Goal: Task Accomplishment & Management: Manage account settings

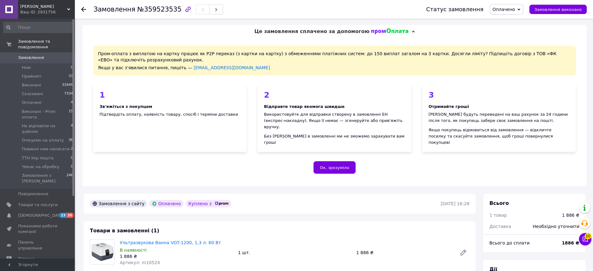
scroll to position [156, 0]
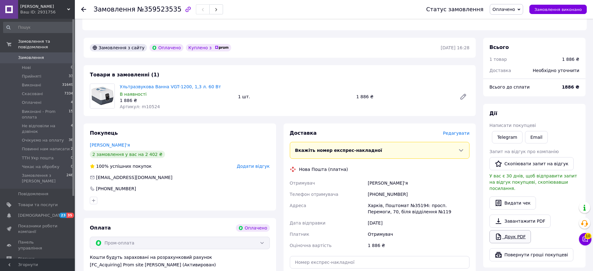
click at [502, 230] on link "Друк PDF" at bounding box center [509, 236] width 41 height 13
drag, startPoint x: 375, startPoint y: 186, endPoint x: 421, endPoint y: 186, distance: 46.5
click at [420, 189] on div "[PHONE_NUMBER]" at bounding box center [418, 194] width 104 height 11
copy div "0502339985"
click at [334, 217] on div "Дата відправки" at bounding box center [328, 222] width 78 height 11
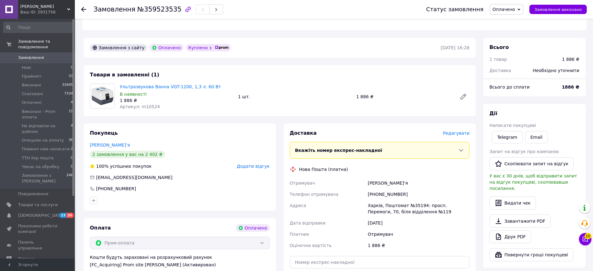
click at [376, 177] on div "[PERSON_NAME]'я" at bounding box center [418, 182] width 104 height 11
copy div "[PERSON_NAME]'я"
click at [499, 7] on span "Оплачено" at bounding box center [506, 9] width 33 height 11
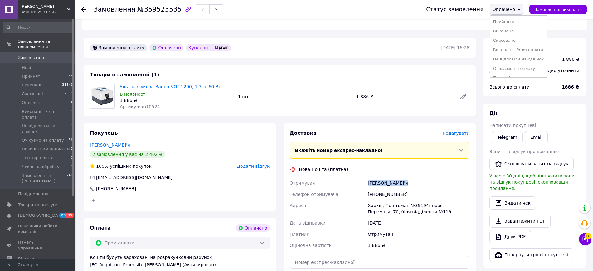
click at [507, 14] on span "Оплачено" at bounding box center [506, 9] width 33 height 11
click at [510, 12] on span "Оплачено" at bounding box center [503, 9] width 22 height 5
click at [509, 17] on ul "Прийнято [PERSON_NAME] Виконані - Prom оплата Не відповіли на дзвінок Очікуємо …" at bounding box center [519, 46] width 58 height 62
click at [511, 7] on span "Оплачено" at bounding box center [503, 9] width 22 height 5
click at [510, 19] on li "Прийнято" at bounding box center [518, 21] width 57 height 9
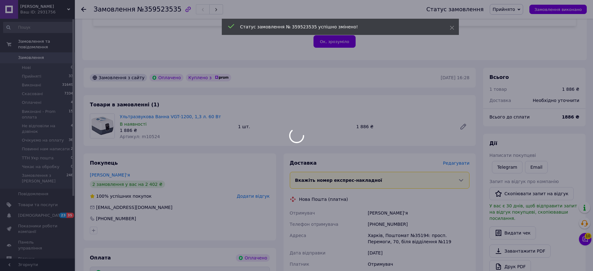
scroll to position [231, 0]
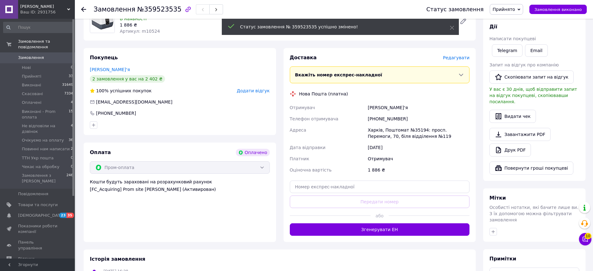
click at [500, 124] on div "[PERSON_NAME] покупцеві Telegram Email Запит на відгук про компанію   Скопіюват…" at bounding box center [534, 98] width 90 height 151
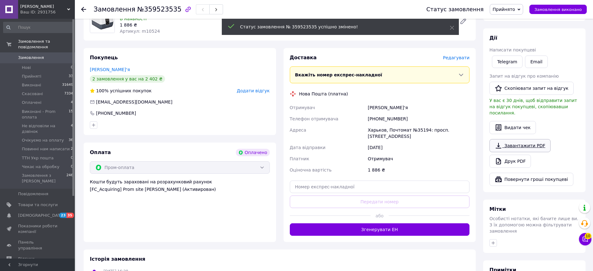
click at [499, 142] on icon at bounding box center [498, 145] width 7 height 7
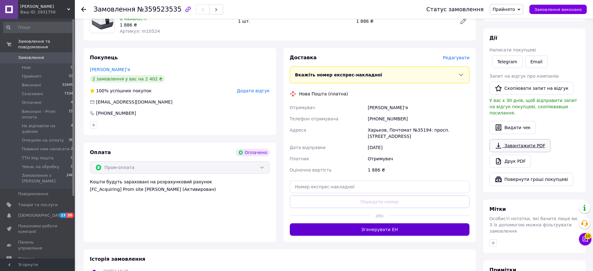
click at [381, 216] on div "або" at bounding box center [380, 215] width 180 height 15
click at [380, 223] on button "Згенерувати ЕН" at bounding box center [380, 229] width 180 height 12
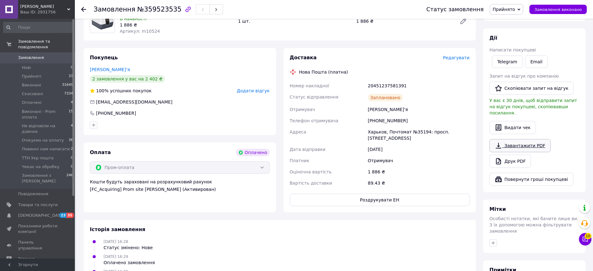
click at [538, 139] on link "Завантажити PDF" at bounding box center [519, 145] width 61 height 13
